Goal: Check status: Check status

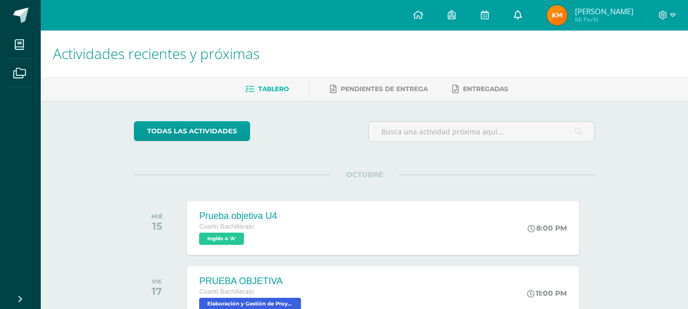
click at [525, 10] on link at bounding box center [517, 15] width 33 height 31
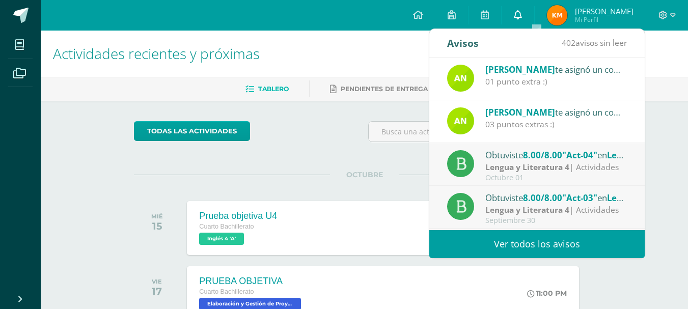
drag, startPoint x: 573, startPoint y: 15, endPoint x: 533, endPoint y: 16, distance: 39.7
click at [567, 15] on img at bounding box center [557, 15] width 20 height 20
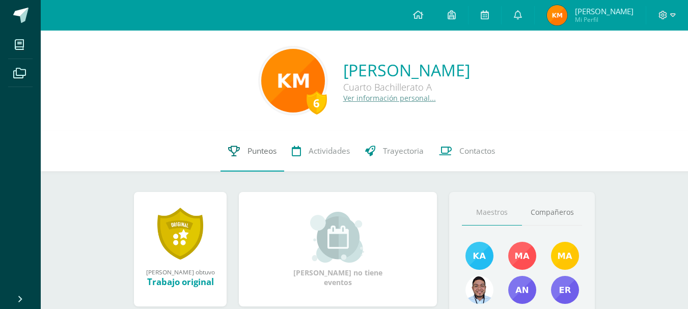
click at [258, 155] on span "Punteos" at bounding box center [261, 151] width 29 height 11
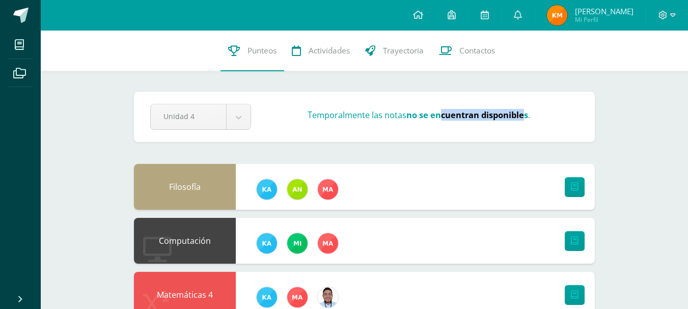
drag, startPoint x: 441, startPoint y: 112, endPoint x: 524, endPoint y: 106, distance: 83.2
click at [524, 106] on div "Unidad 4 Unidad 1 Unidad 2 Unidad 3 Unidad 4 Temporalmente las notas no se encu…" at bounding box center [364, 117] width 436 height 26
